Goal: Information Seeking & Learning: Learn about a topic

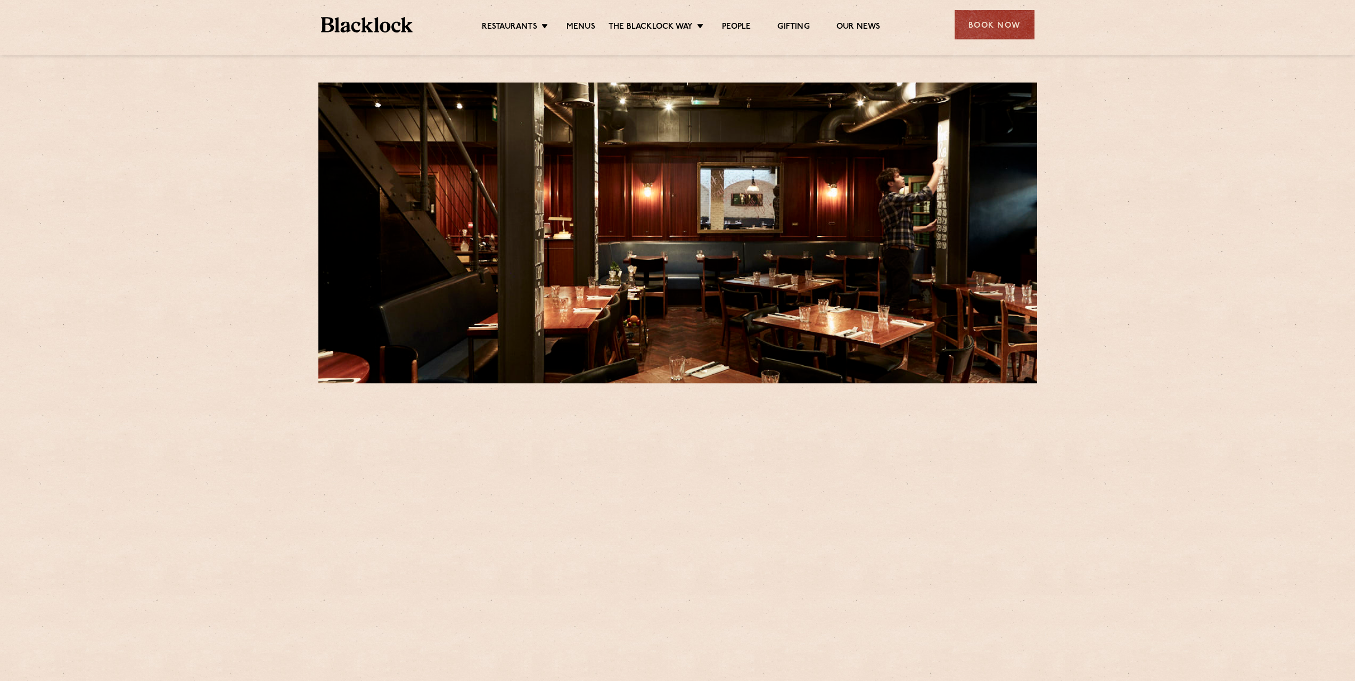
click at [574, 23] on link "Menus" at bounding box center [580, 28] width 29 height 12
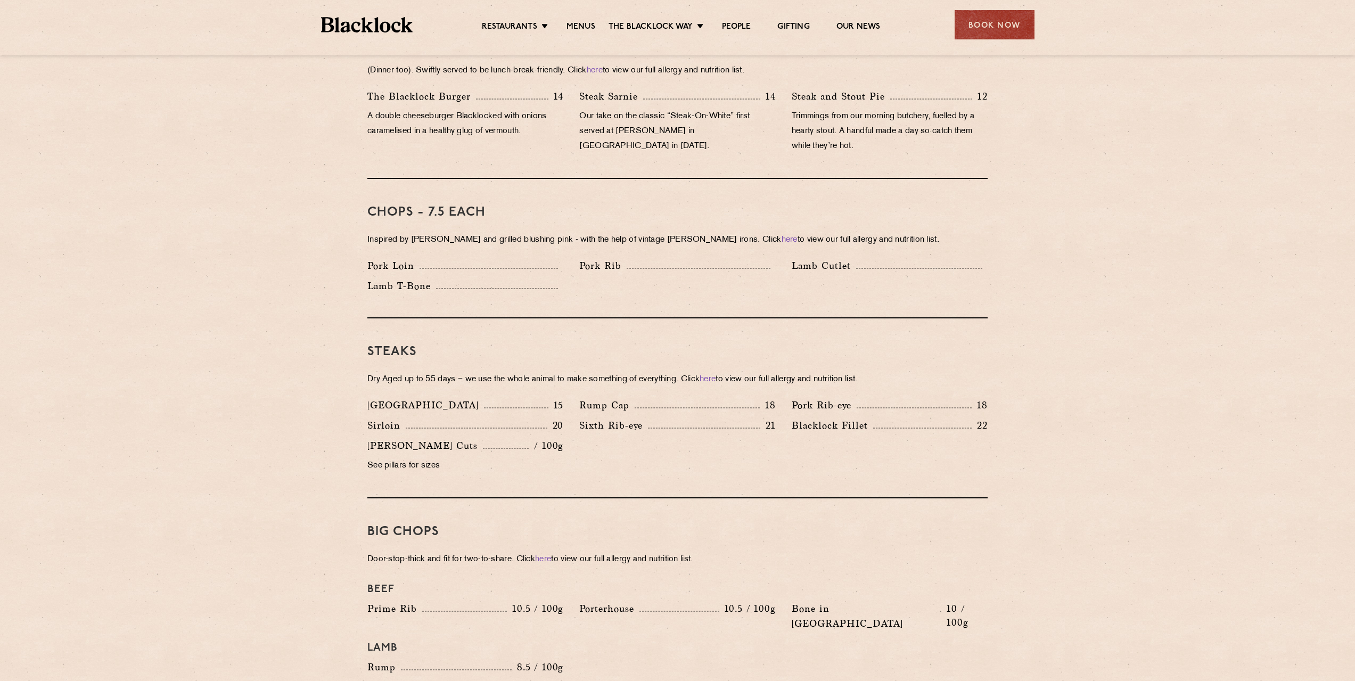
scroll to position [798, 0]
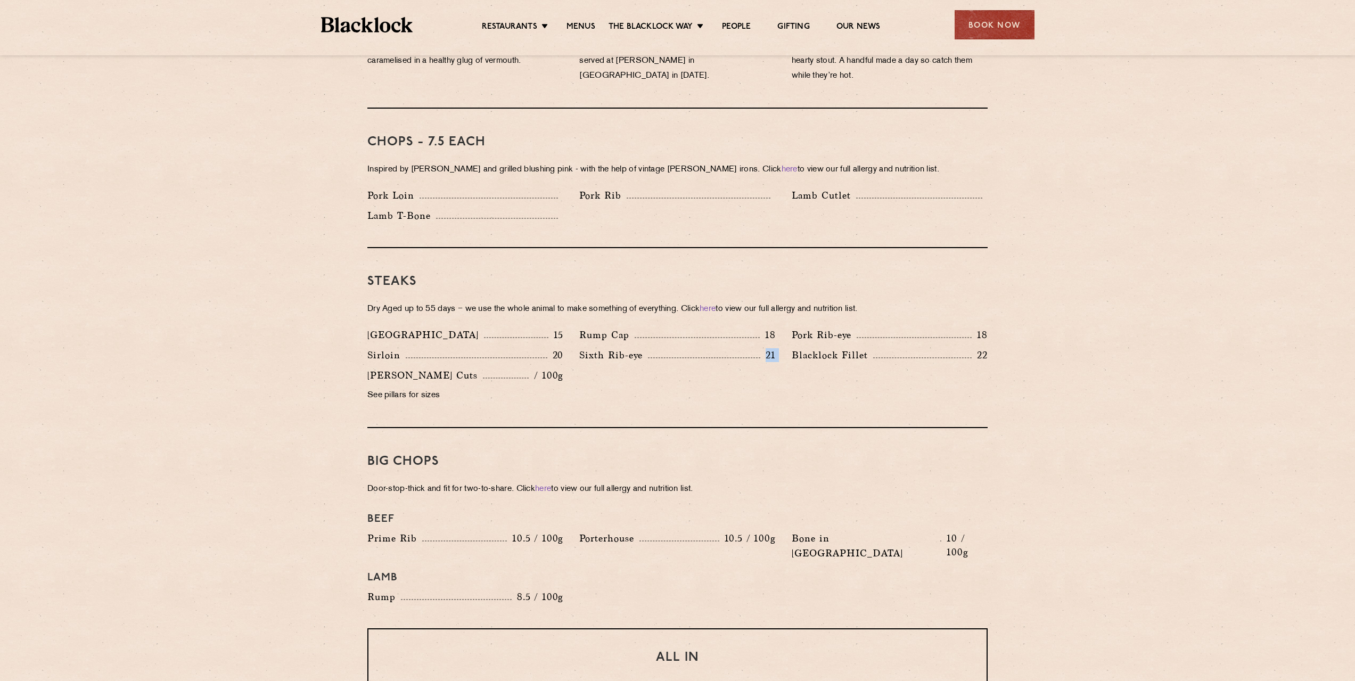
drag, startPoint x: 783, startPoint y: 339, endPoint x: 706, endPoint y: 334, distance: 77.3
click at [706, 334] on div "Denver 15 Rump Cap 18 Pork Rib-eye 18 Sirloin 20 Sixth Rib-eye 21 [PERSON_NAME]…" at bounding box center [677, 367] width 636 height 81
click at [713, 348] on div "Sixth Rib-eye 21" at bounding box center [677, 355] width 196 height 15
drag, startPoint x: 570, startPoint y: 316, endPoint x: 561, endPoint y: 318, distance: 9.2
click at [561, 327] on div "[GEOGRAPHIC_DATA] 15" at bounding box center [465, 337] width 212 height 20
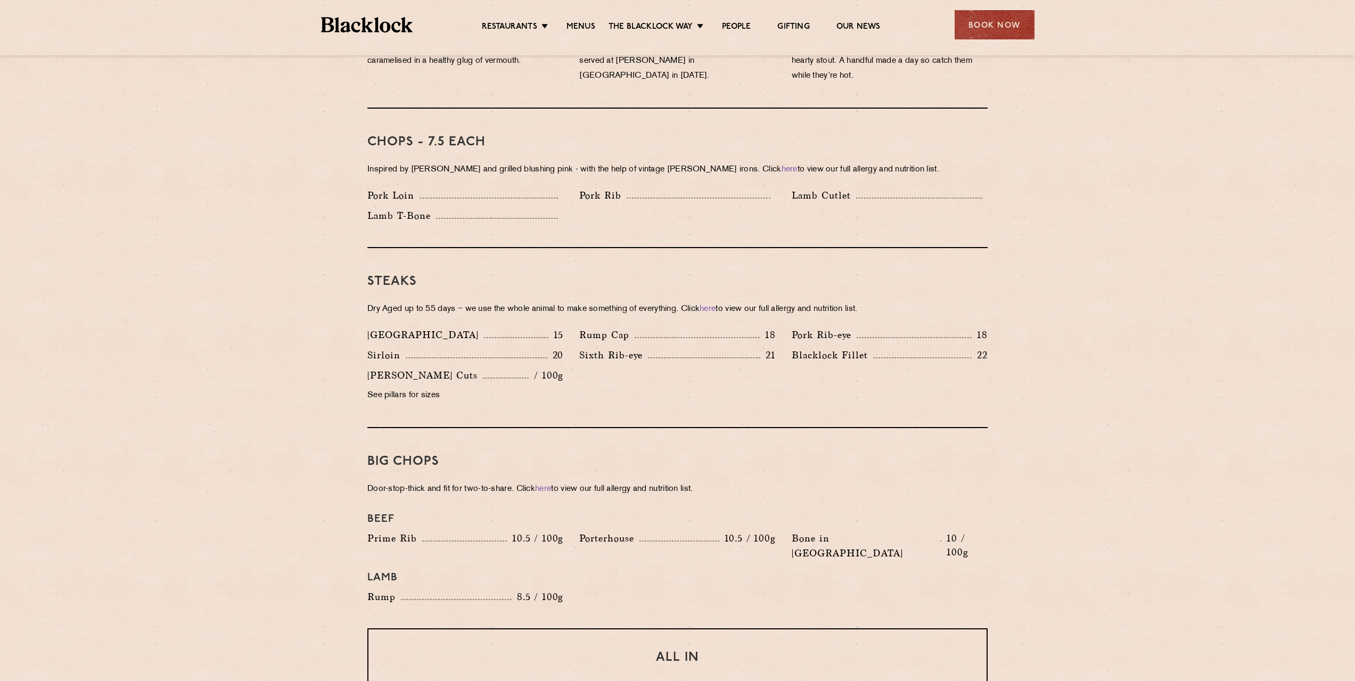
click at [561, 328] on p "15" at bounding box center [555, 335] width 15 height 14
